Goal: Transaction & Acquisition: Obtain resource

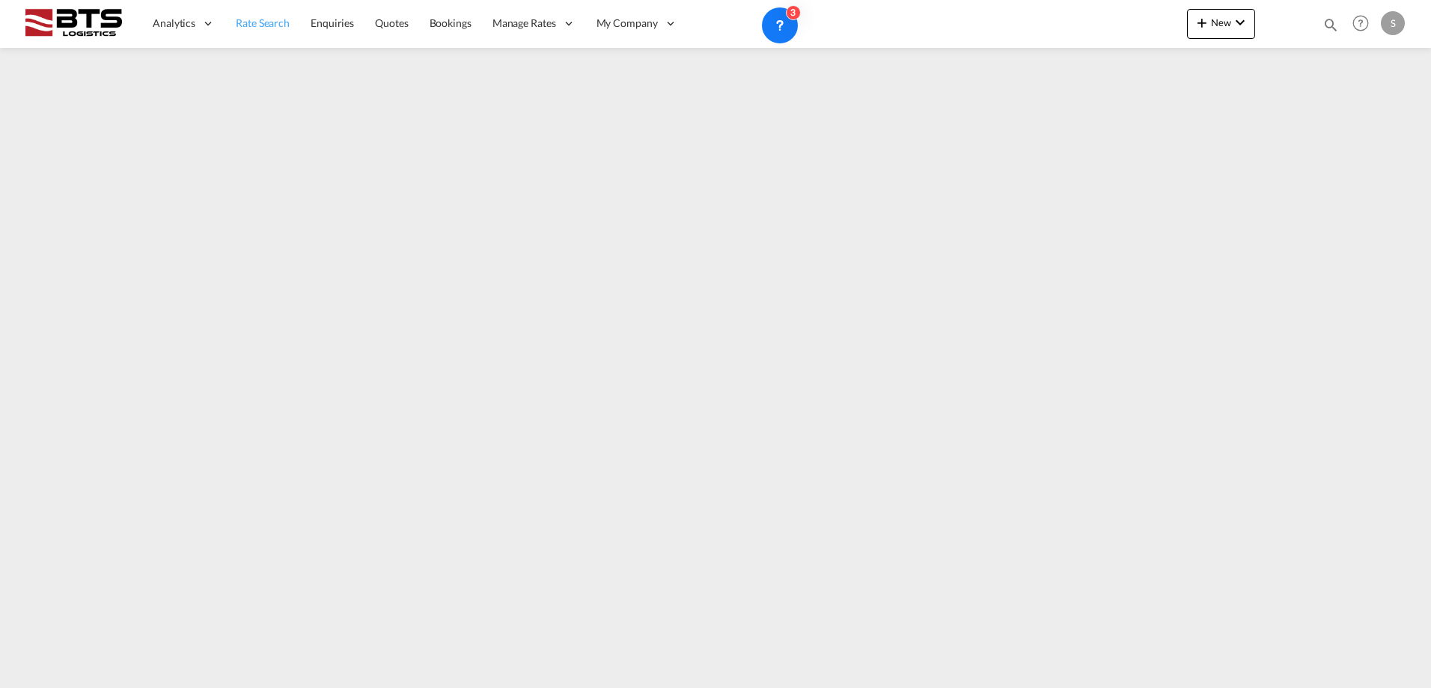
click at [264, 23] on span "Rate Search" at bounding box center [263, 22] width 54 height 13
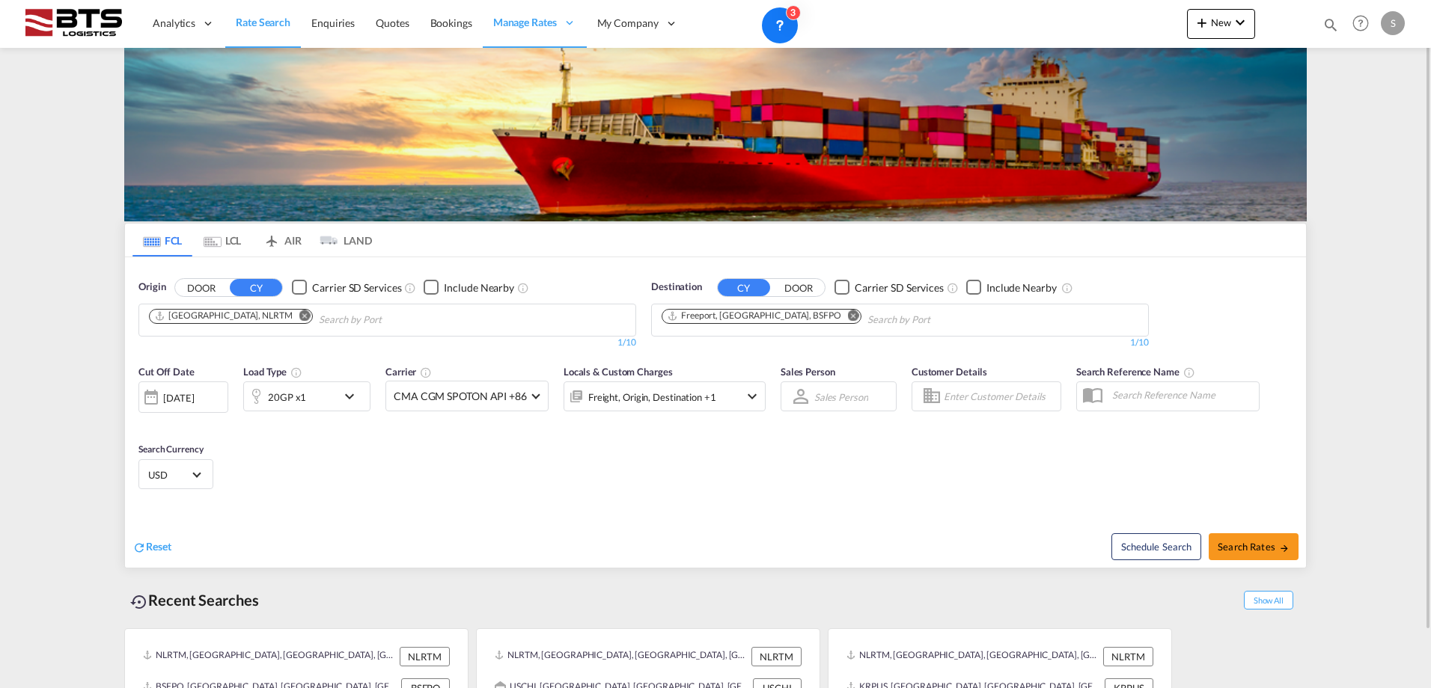
click at [848, 314] on md-icon "Remove" at bounding box center [853, 315] width 11 height 11
paste input "Jeddah"
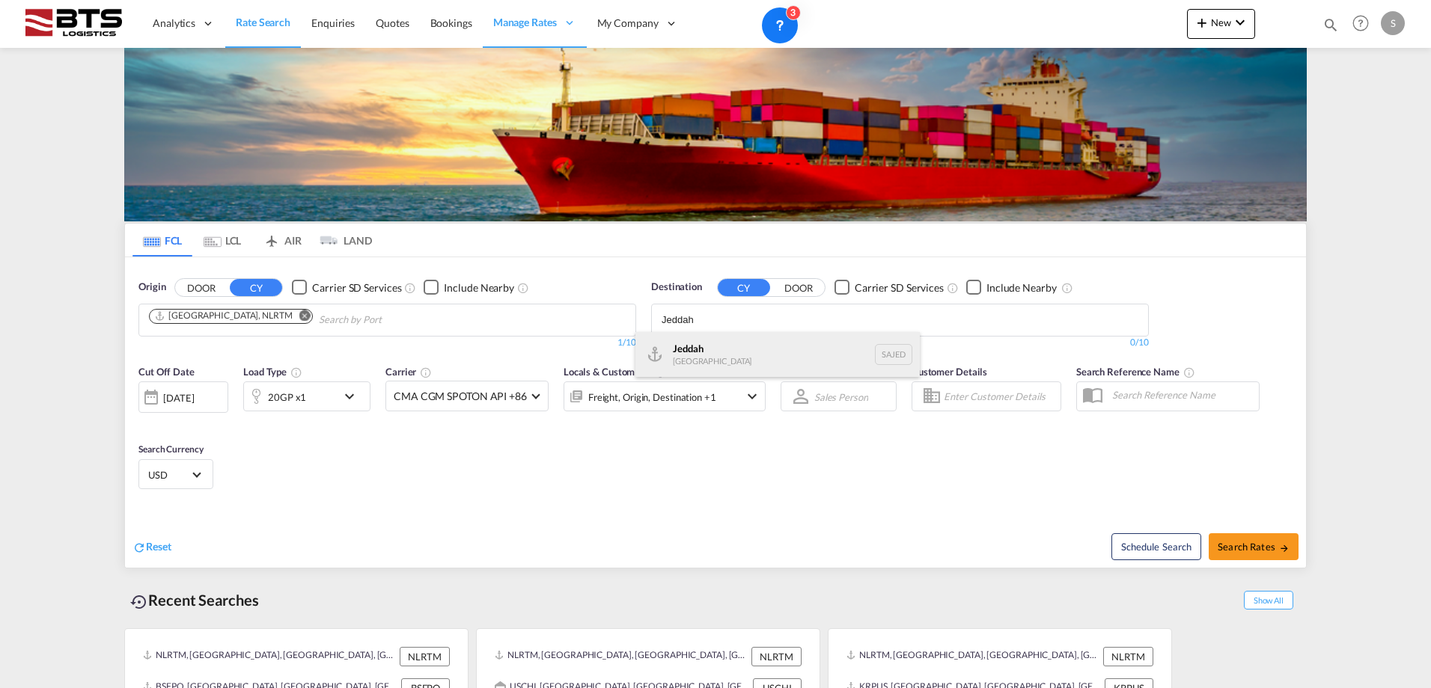
type input "Jeddah"
click at [727, 350] on div "Jeddah [GEOGRAPHIC_DATA] SAJED" at bounding box center [777, 354] width 284 height 45
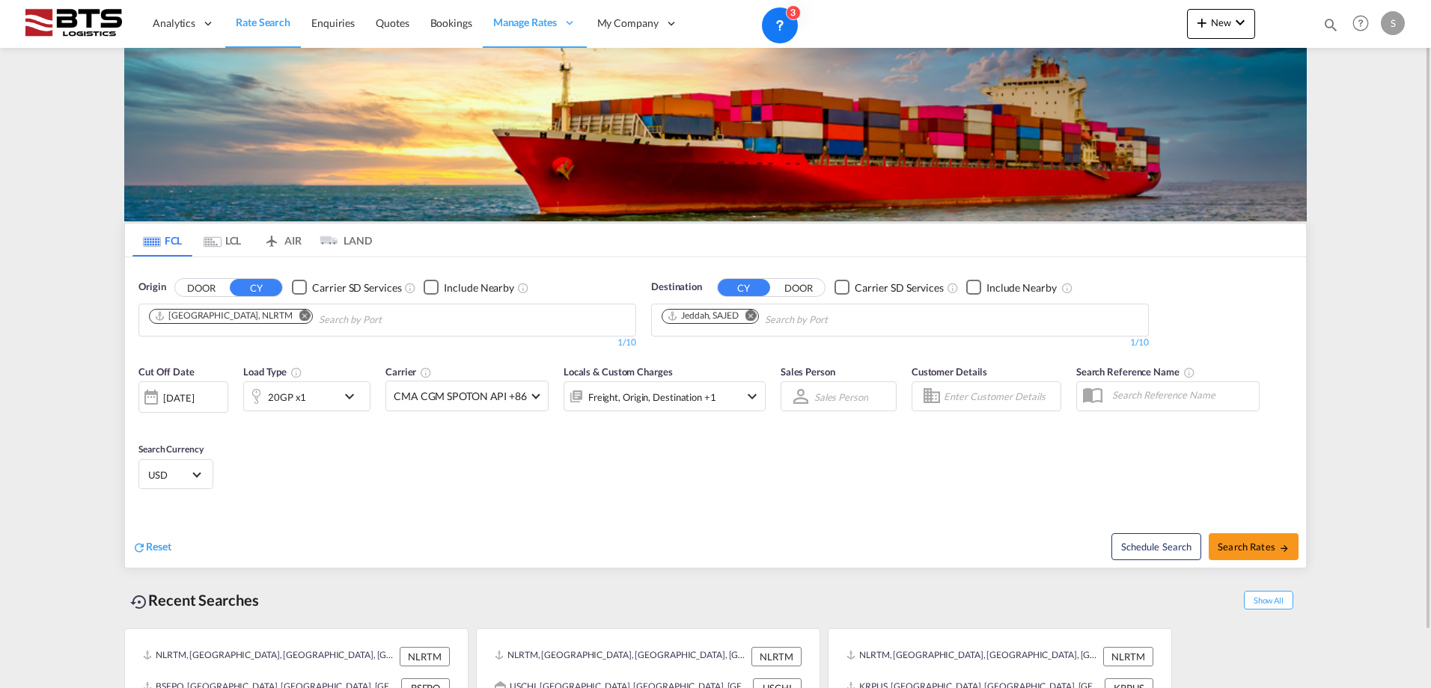
click at [299, 317] on md-icon "Remove" at bounding box center [304, 315] width 11 height 11
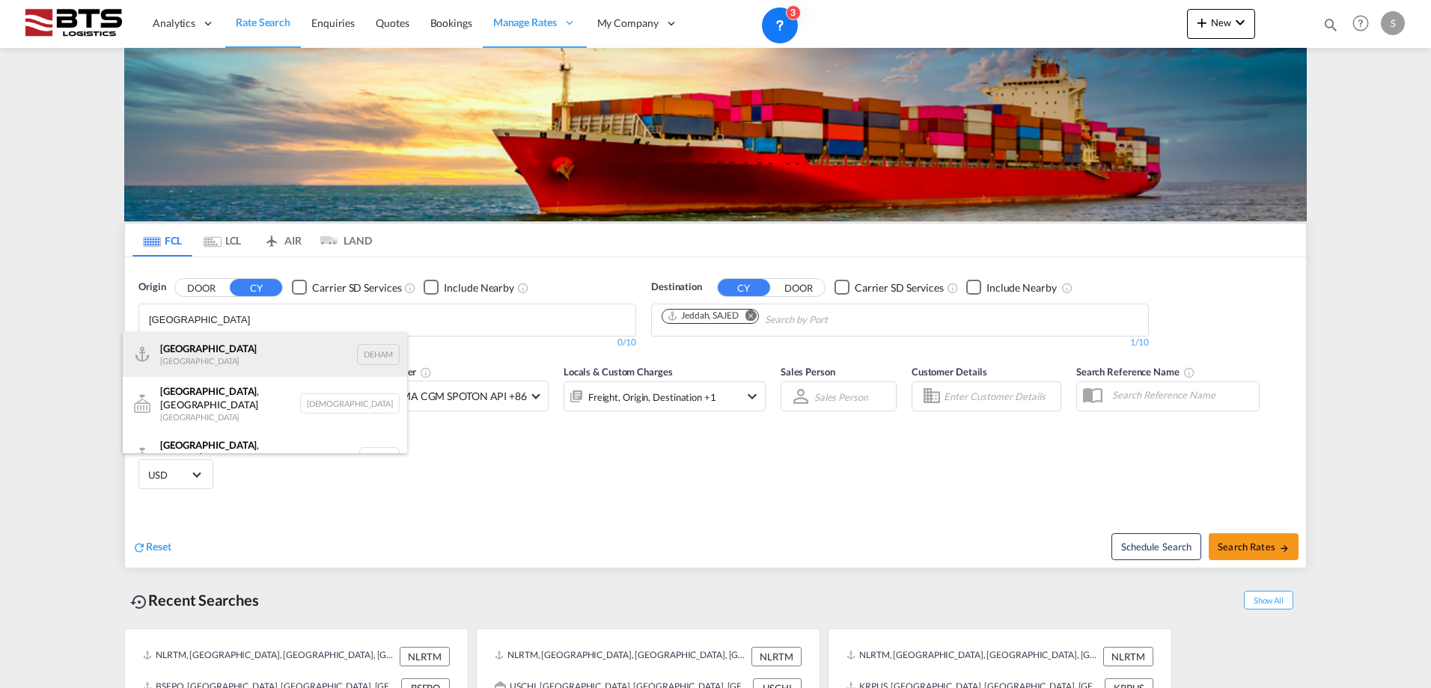
type input "[GEOGRAPHIC_DATA]"
click at [224, 343] on div "[GEOGRAPHIC_DATA] [GEOGRAPHIC_DATA] DEHAM" at bounding box center [265, 354] width 284 height 45
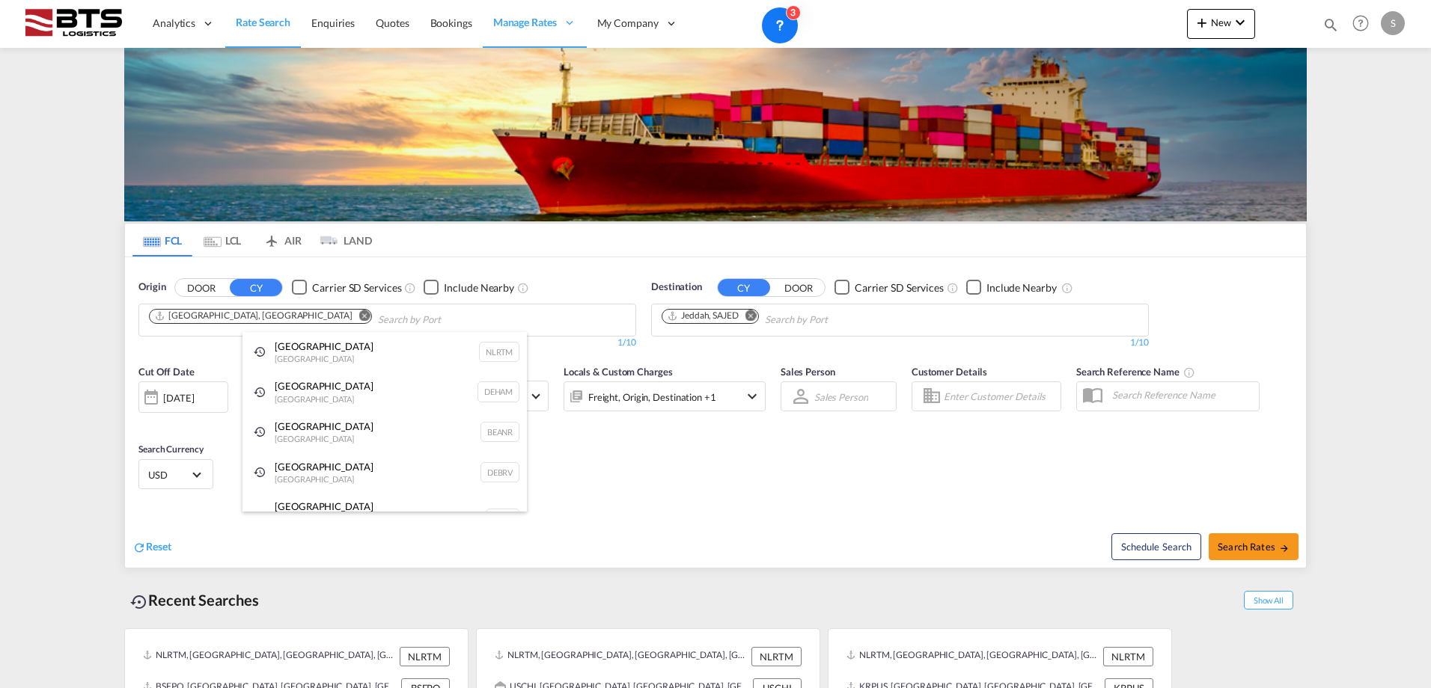
click at [361, 506] on div "[GEOGRAPHIC_DATA] ([GEOGRAPHIC_DATA]) [GEOGRAPHIC_DATA] PTLIS" at bounding box center [384, 519] width 284 height 54
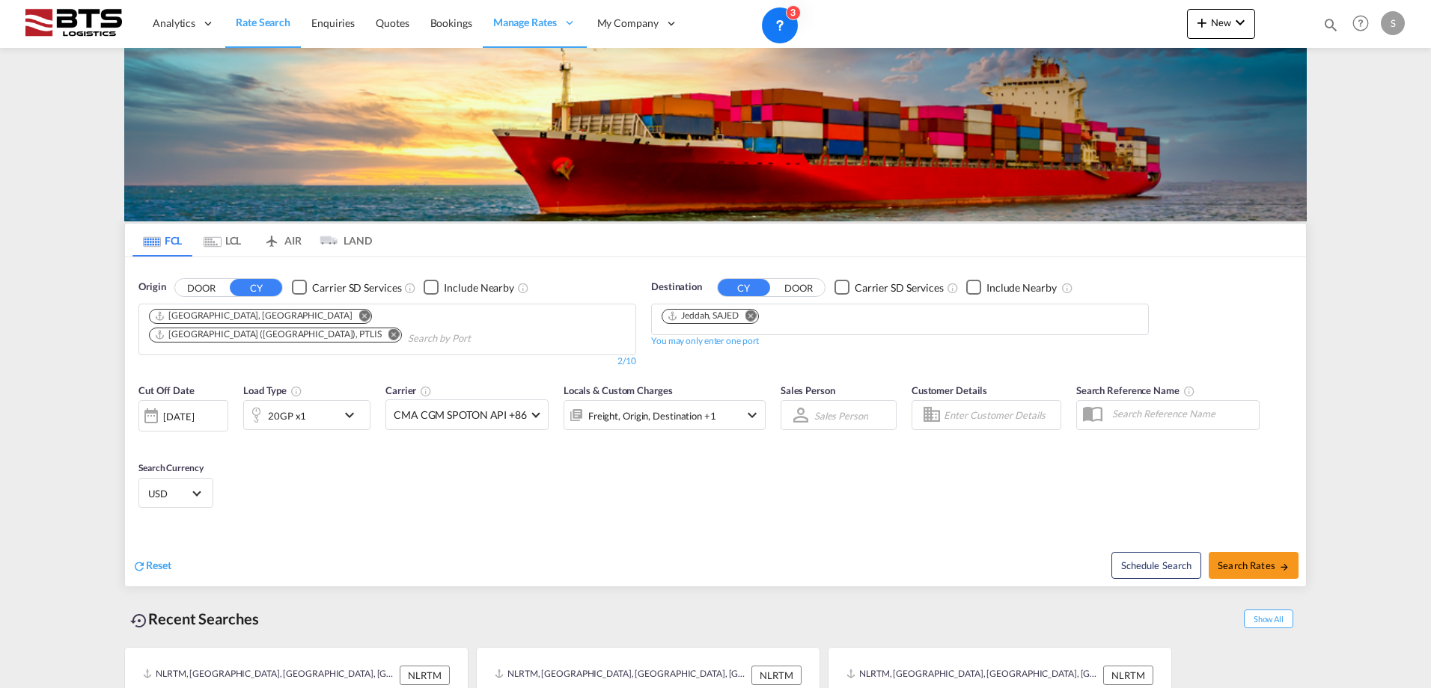
click at [388, 328] on md-icon "Remove" at bounding box center [393, 333] width 11 height 11
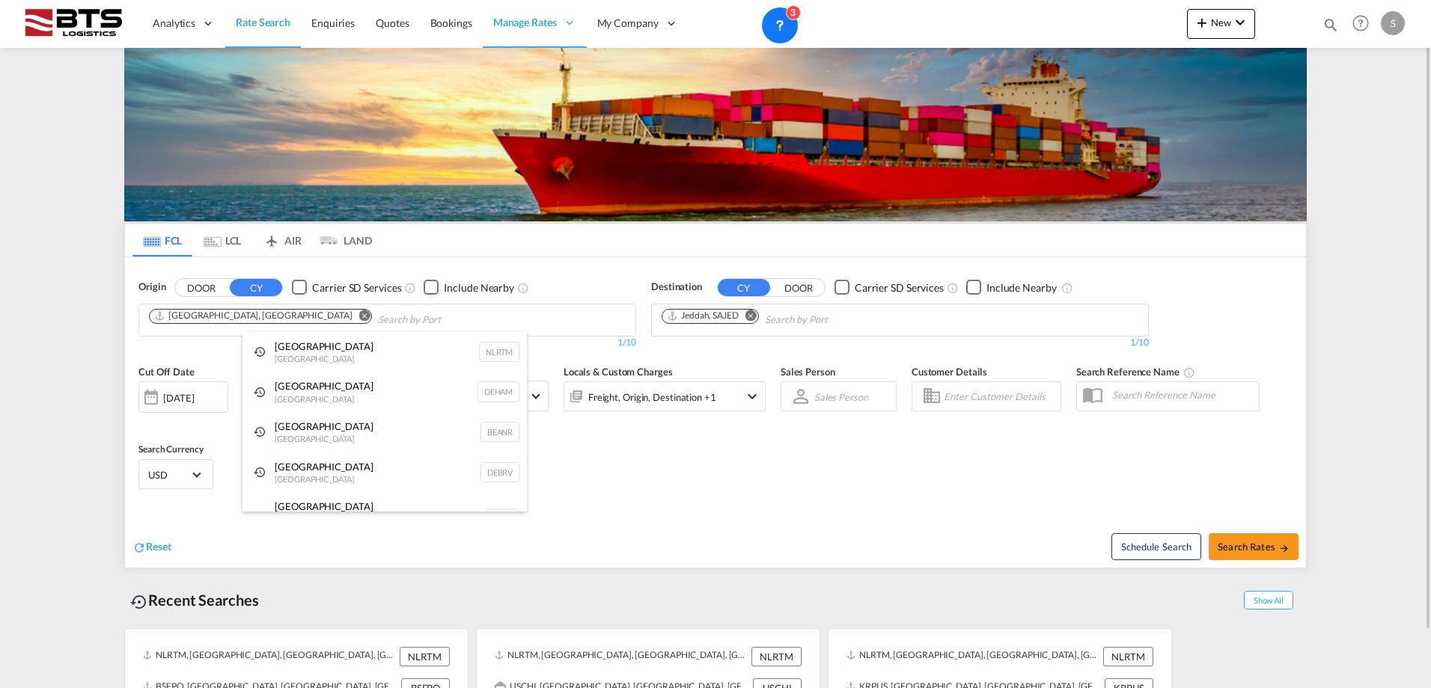
click at [352, 395] on div "[GEOGRAPHIC_DATA] [GEOGRAPHIC_DATA] DEHAM" at bounding box center [384, 392] width 284 height 40
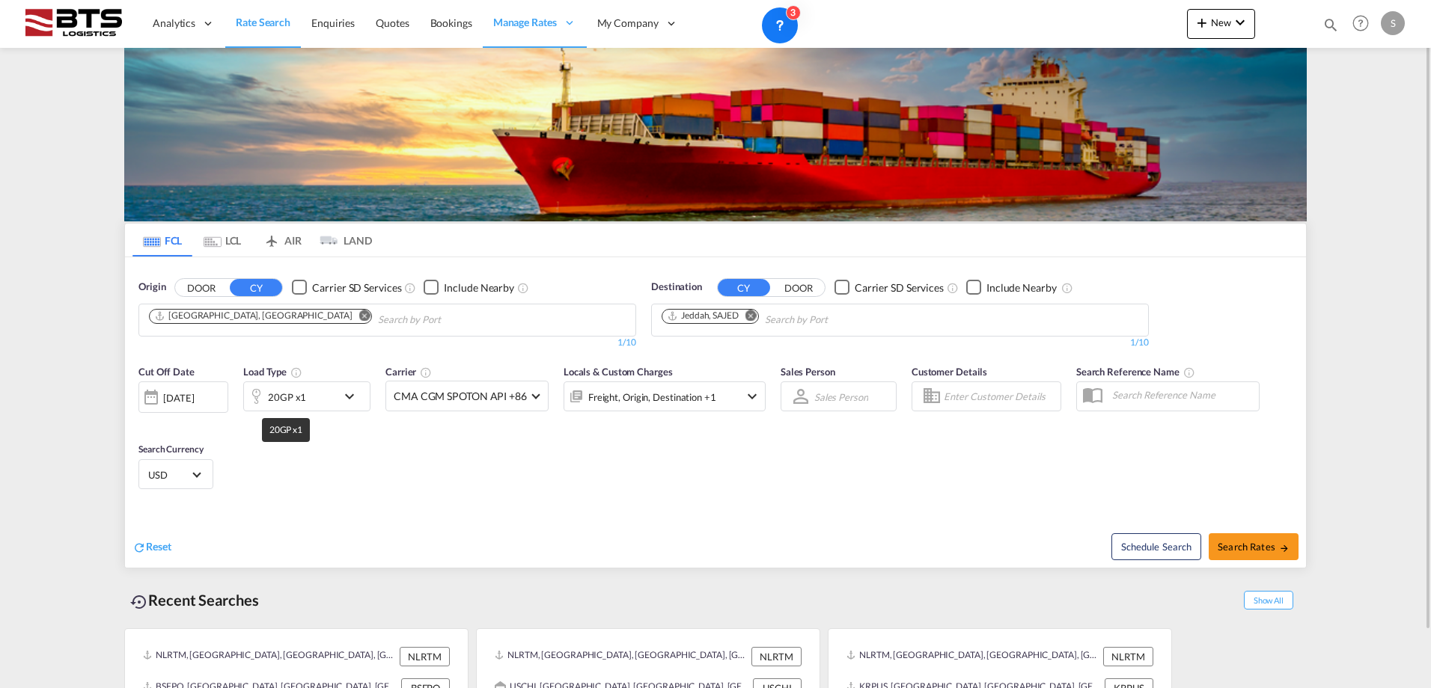
click at [284, 394] on div "20GP x1" at bounding box center [287, 397] width 38 height 21
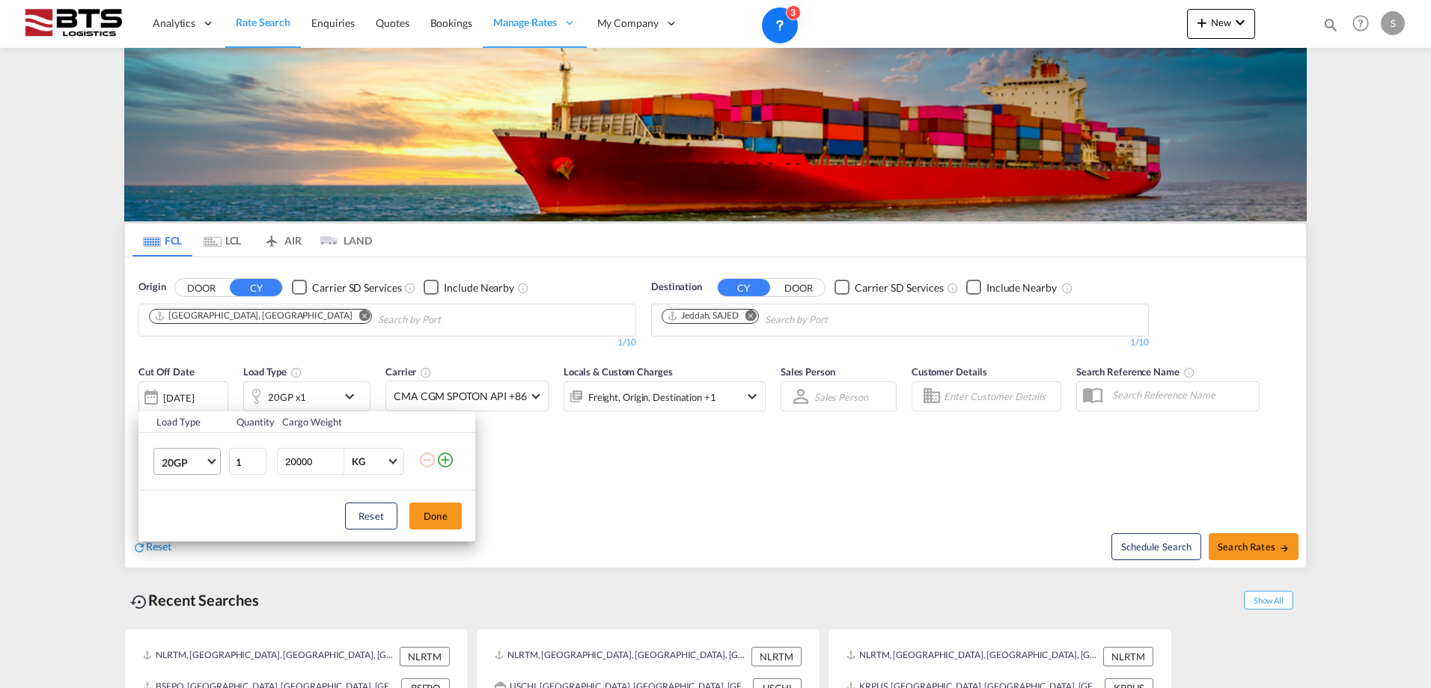
click at [214, 452] on md-select-value "20GP" at bounding box center [190, 461] width 60 height 25
click at [194, 524] on md-option "40HC" at bounding box center [201, 534] width 102 height 36
click at [439, 513] on button "Done" at bounding box center [435, 516] width 52 height 27
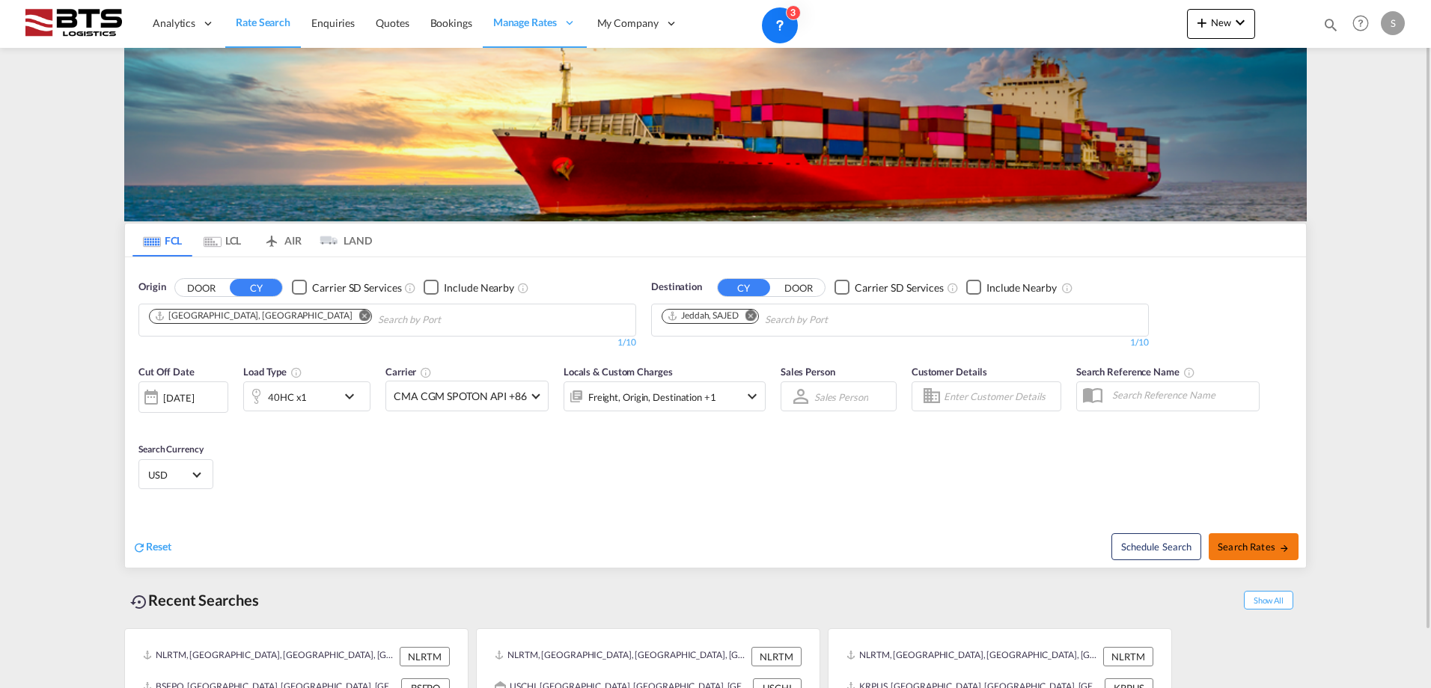
click at [1255, 536] on button "Search Rates" at bounding box center [1253, 546] width 90 height 27
type input "DEHAM to SAJED / [DATE]"
